Goal: Information Seeking & Learning: Learn about a topic

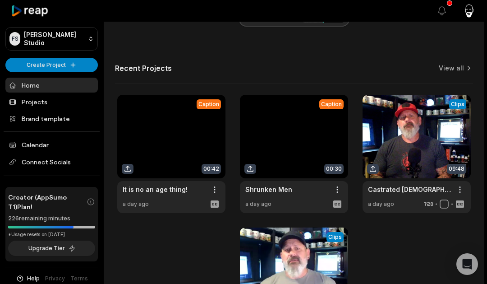
scroll to position [300, 0]
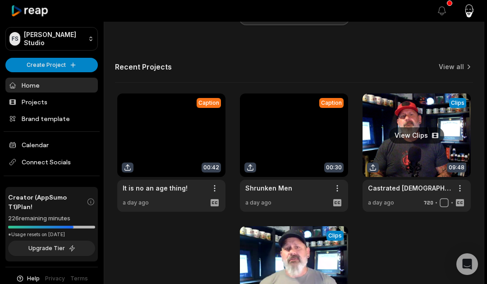
click at [384, 150] on link at bounding box center [417, 152] width 108 height 118
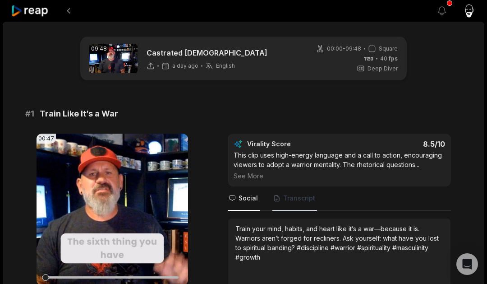
click at [287, 194] on span "Transcript" at bounding box center [299, 198] width 32 height 9
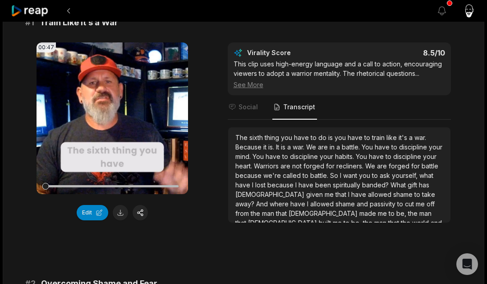
scroll to position [92, 0]
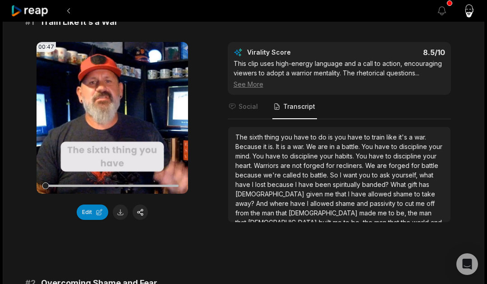
click at [310, 203] on span "allowed" at bounding box center [322, 203] width 25 height 8
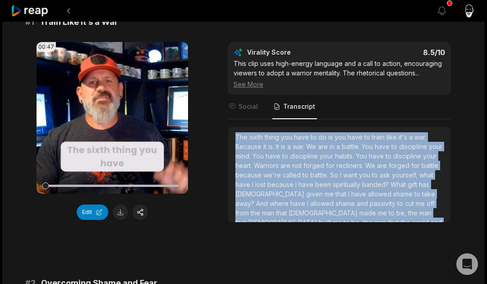
click at [310, 203] on span "allowed" at bounding box center [322, 203] width 25 height 8
copy div "The sixth thing you have to do is you have to train like it's a war. Because it…"
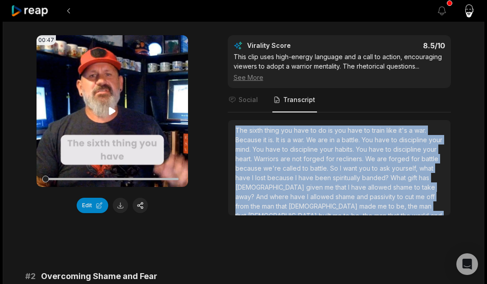
scroll to position [111, 0]
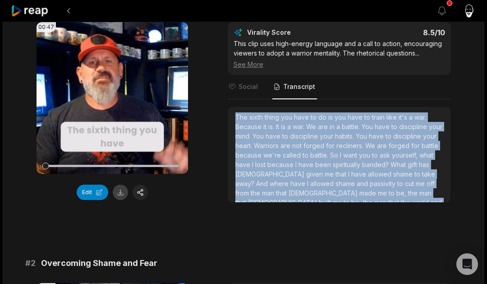
click at [118, 193] on button at bounding box center [120, 192] width 15 height 15
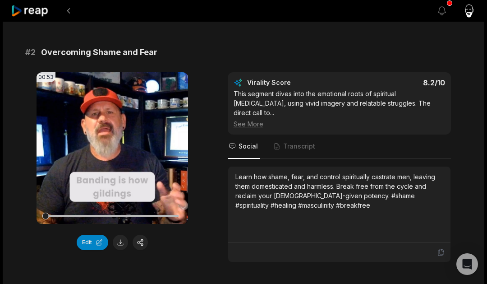
scroll to position [335, 0]
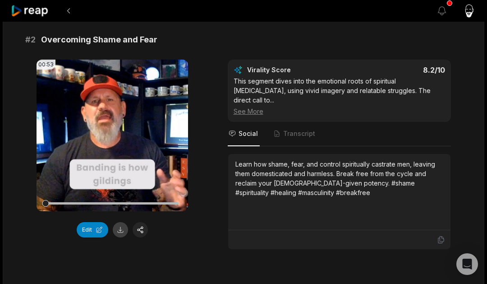
click at [123, 228] on button at bounding box center [120, 229] width 15 height 15
click at [291, 129] on span "Transcript" at bounding box center [299, 133] width 32 height 9
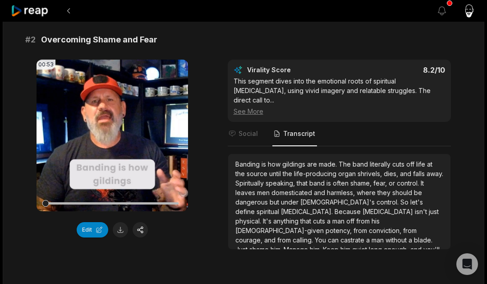
click at [300, 189] on span "domesticated" at bounding box center [293, 193] width 42 height 8
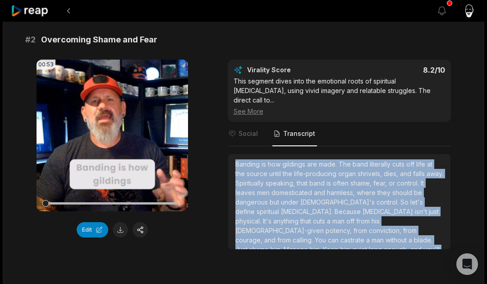
click at [300, 189] on span "domesticated" at bounding box center [293, 193] width 42 height 8
copy div "Banding is how gildings are made. The band literally cuts off life at the sourc…"
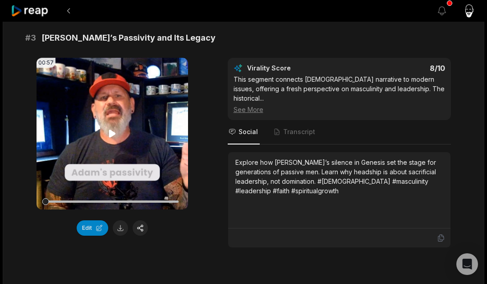
scroll to position [610, 0]
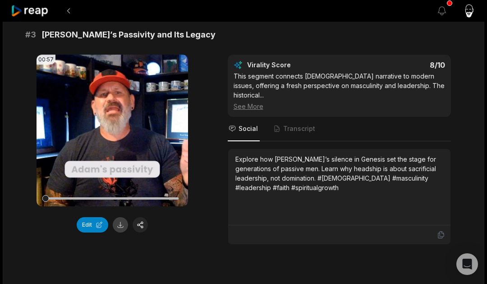
click at [119, 217] on button at bounding box center [120, 224] width 15 height 15
click at [296, 124] on span "Transcript" at bounding box center [299, 128] width 32 height 9
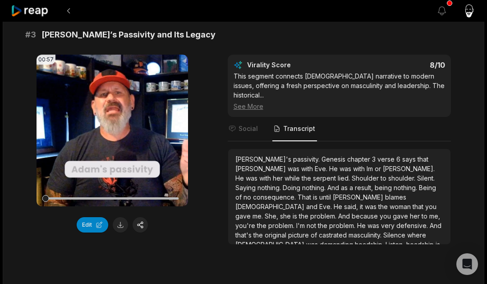
click at [310, 212] on span "problem." at bounding box center [324, 216] width 28 height 8
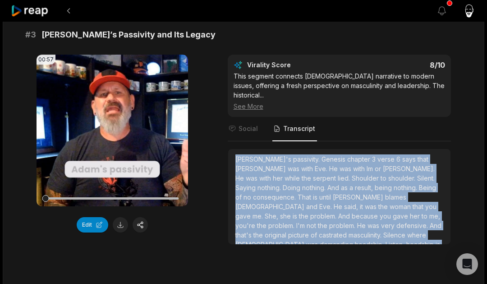
click at [310, 212] on span "problem." at bounding box center [324, 216] width 28 height 8
copy div "[PERSON_NAME]'s passivity. Genesis chapter 3 verse 6 says that [PERSON_NAME] wa…"
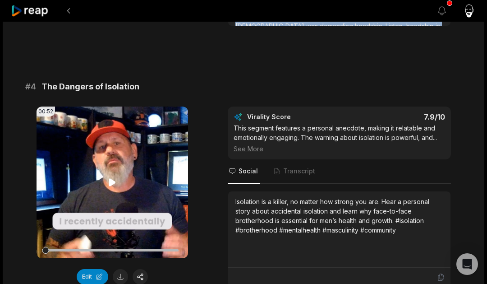
scroll to position [856, 0]
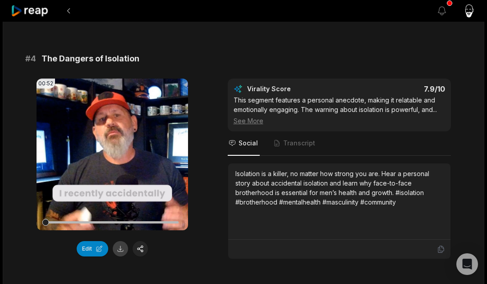
click at [119, 241] on button at bounding box center [120, 248] width 15 height 15
click at [299, 139] on span "Transcript" at bounding box center [299, 143] width 32 height 9
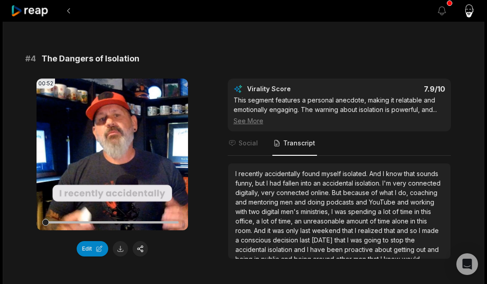
click at [306, 189] on span "connected" at bounding box center [294, 193] width 34 height 8
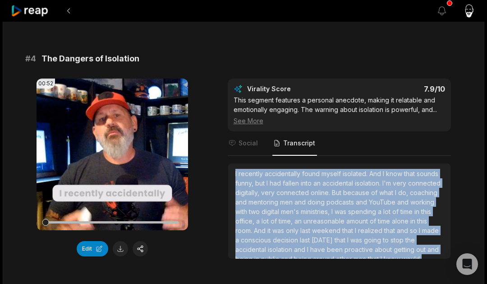
click at [306, 189] on span "connected" at bounding box center [294, 193] width 34 height 8
copy div "I recently accidentally found myself isolated. And I know that sounds funny, bu…"
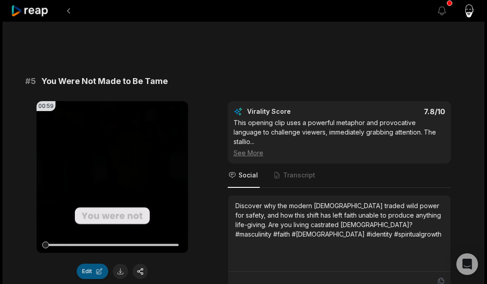
scroll to position [1095, 0]
click at [111, 172] on icon at bounding box center [112, 176] width 7 height 8
click at [111, 173] on icon at bounding box center [113, 176] width 4 height 6
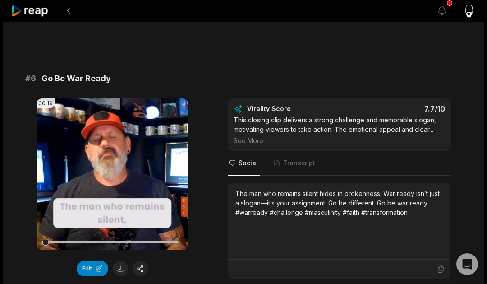
scroll to position [1370, 0]
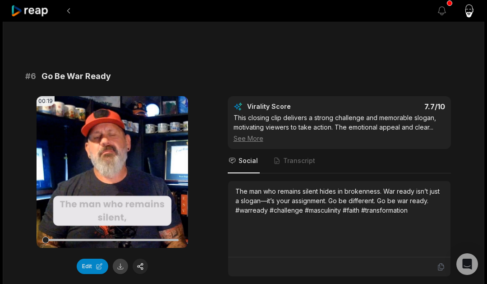
click at [119, 259] on button at bounding box center [120, 266] width 15 height 15
click at [295, 156] on span "Transcript" at bounding box center [299, 160] width 32 height 9
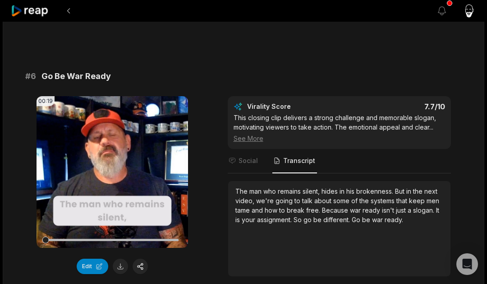
click at [301, 206] on span "break" at bounding box center [296, 210] width 19 height 8
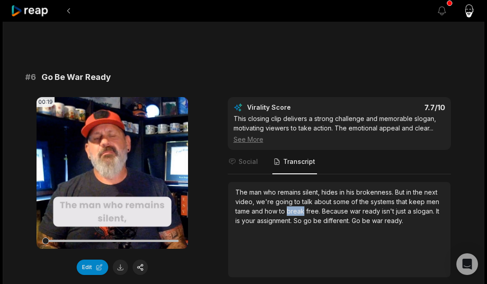
click at [301, 207] on span "break" at bounding box center [296, 211] width 19 height 8
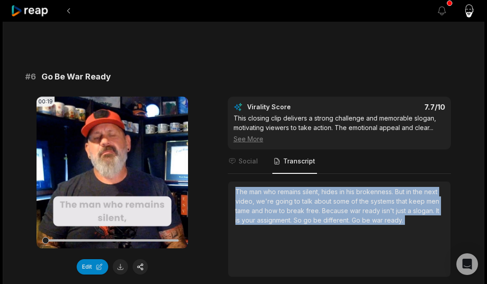
click at [301, 187] on div "The man who remains silent, hides in his brokenness. But in the next video, we'…" at bounding box center [340, 206] width 208 height 38
copy div "The man who remains silent, hides in his brokenness. But in the next video, we'…"
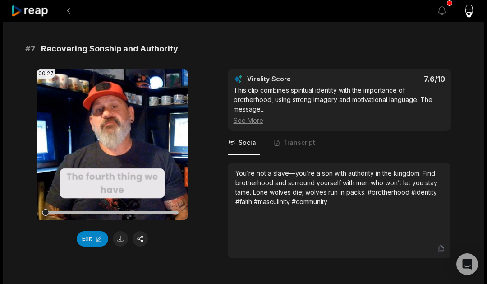
scroll to position [1659, 0]
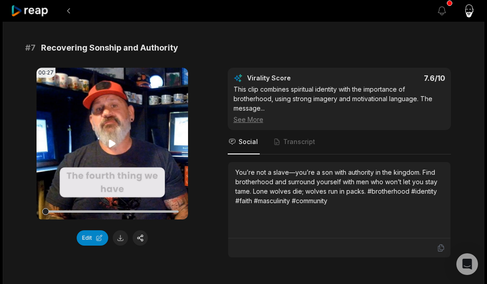
click at [111, 124] on video "Your browser does not support mp4 format." at bounding box center [113, 144] width 152 height 152
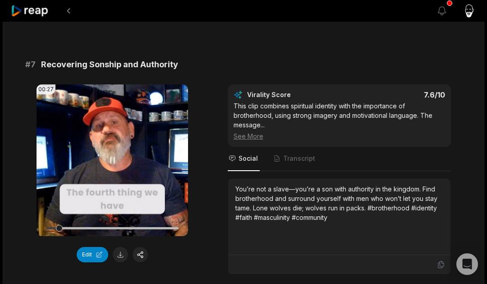
scroll to position [1645, 0]
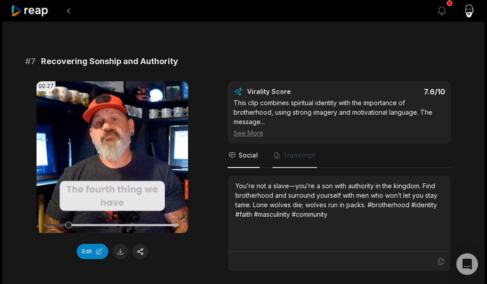
click at [314, 143] on span "Transcript" at bounding box center [295, 155] width 45 height 24
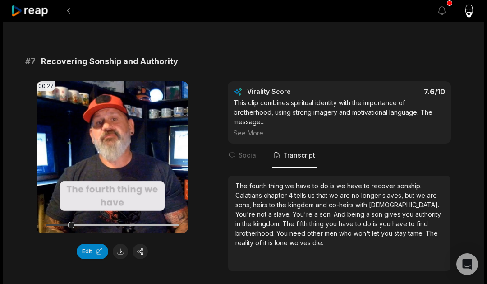
click at [292, 181] on div "The fourth thing we have to do is we have to recover sonship. [PERSON_NAME] cha…" at bounding box center [340, 214] width 208 height 66
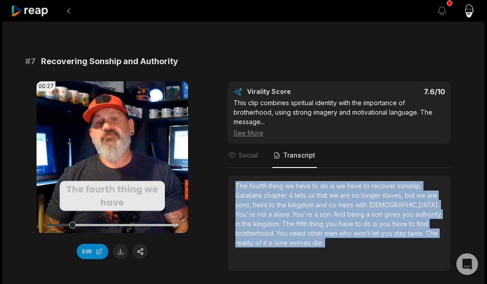
click at [292, 181] on div "The fourth thing we have to do is we have to recover sonship. [PERSON_NAME] cha…" at bounding box center [340, 214] width 208 height 66
copy div "The fourth thing we have to do is we have to recover sonship. [PERSON_NAME] cha…"
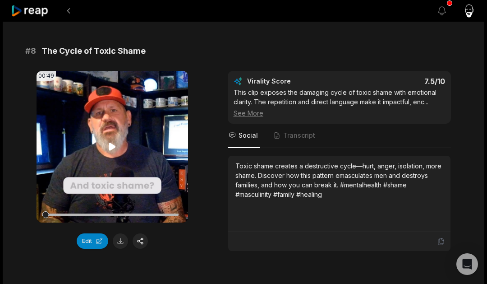
scroll to position [1918, 0]
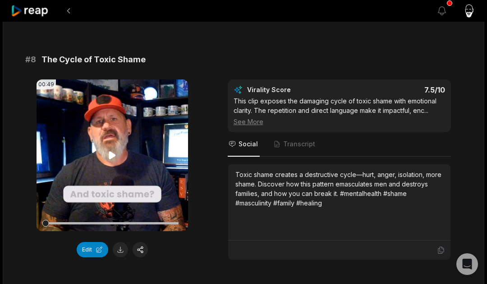
click at [102, 122] on video "Your browser does not support mp4 format." at bounding box center [113, 155] width 152 height 152
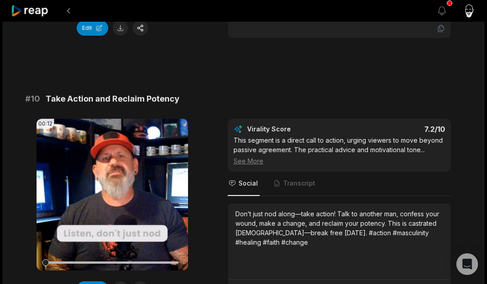
scroll to position [2486, 0]
